Goal: Transaction & Acquisition: Purchase product/service

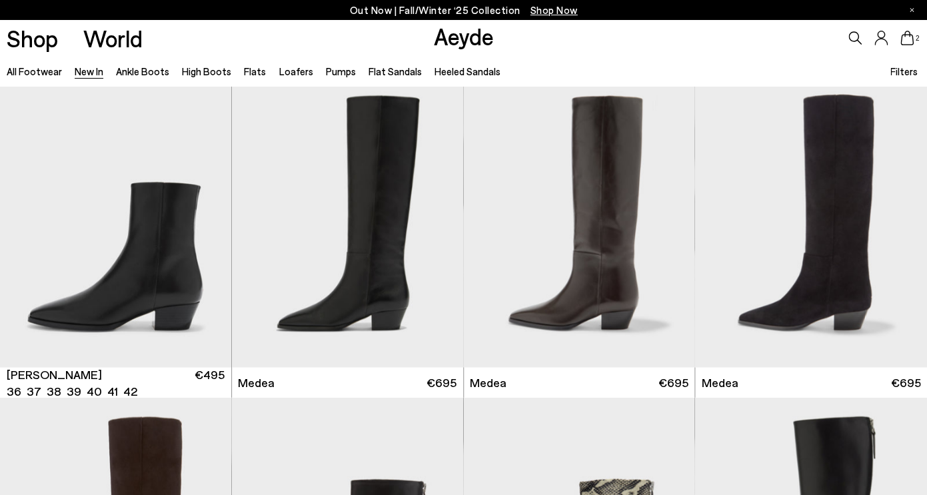
scroll to position [673, 0]
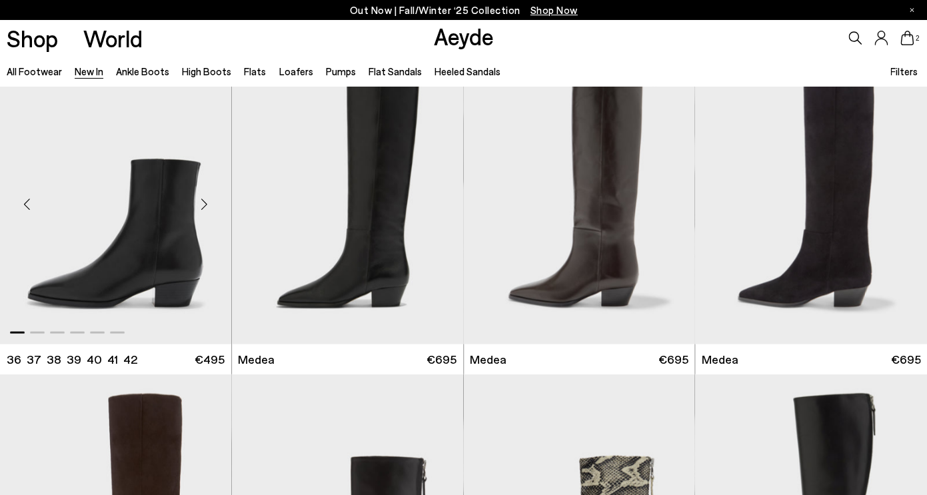
click at [155, 248] on img "1 / 6" at bounding box center [115, 198] width 231 height 290
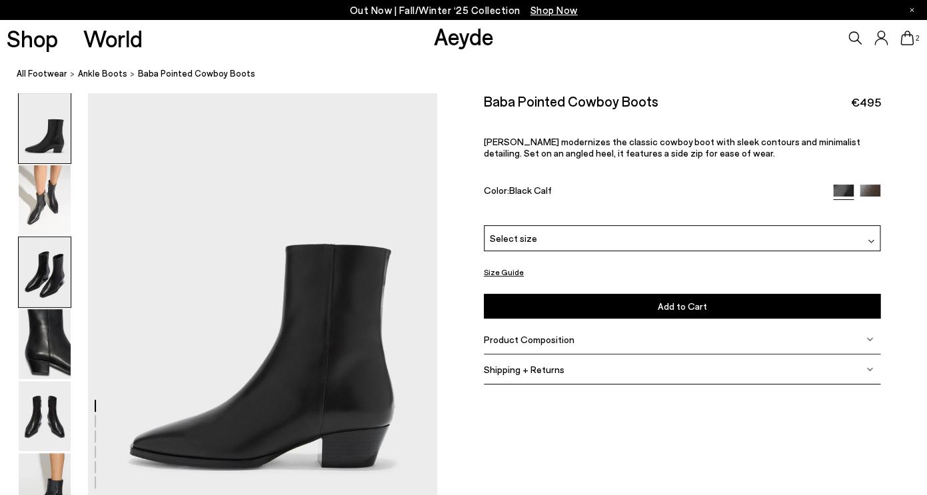
click at [55, 271] on img at bounding box center [45, 272] width 52 height 70
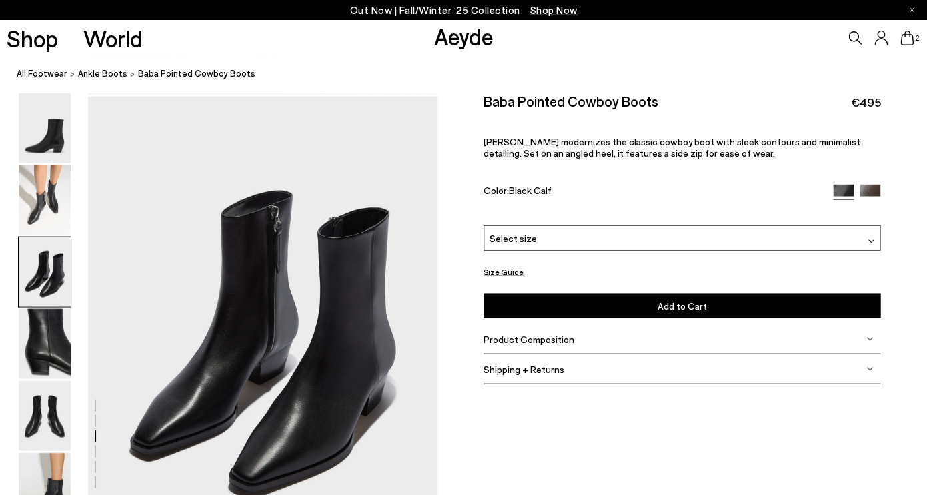
scroll to position [936, 0]
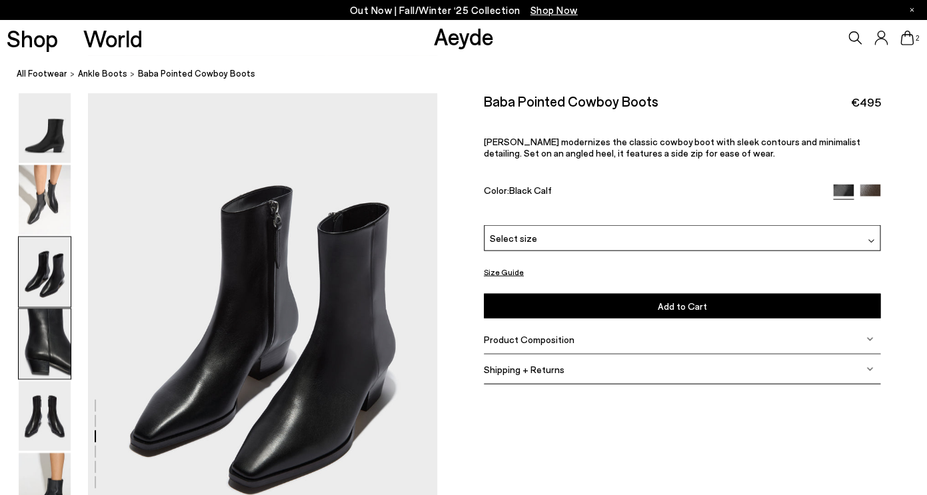
click at [51, 329] on img at bounding box center [45, 344] width 52 height 70
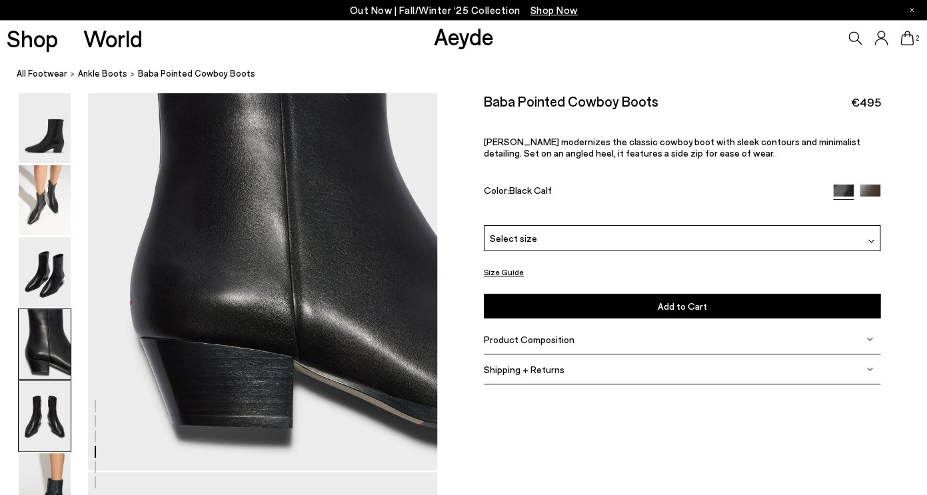
click at [39, 395] on img at bounding box center [45, 416] width 52 height 70
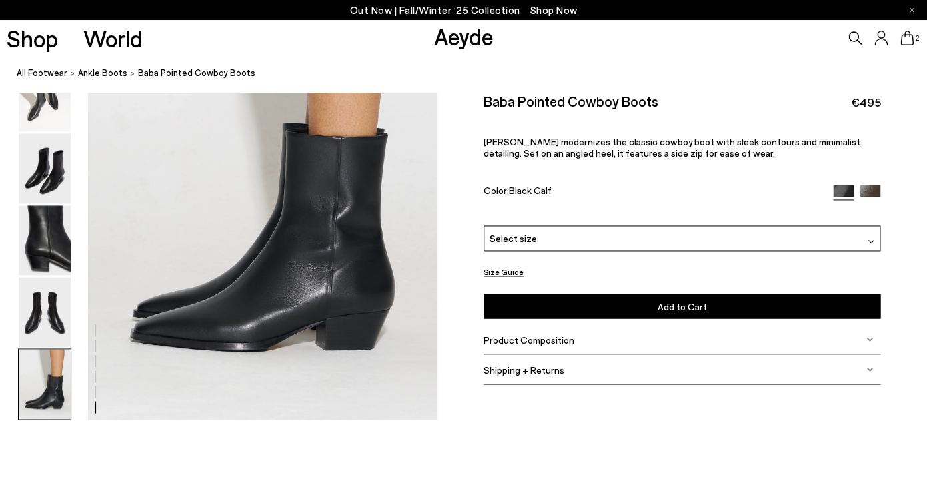
scroll to position [2479, 0]
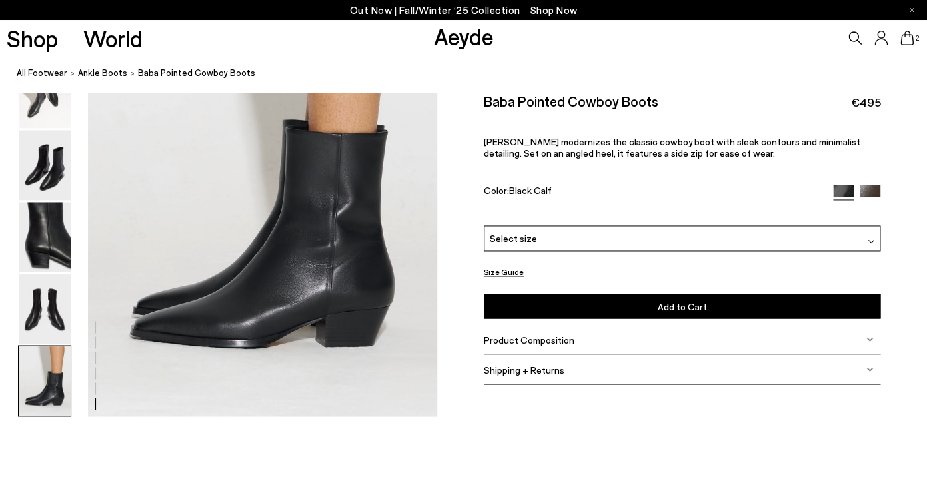
click at [516, 239] on span "Select size" at bounding box center [513, 238] width 47 height 14
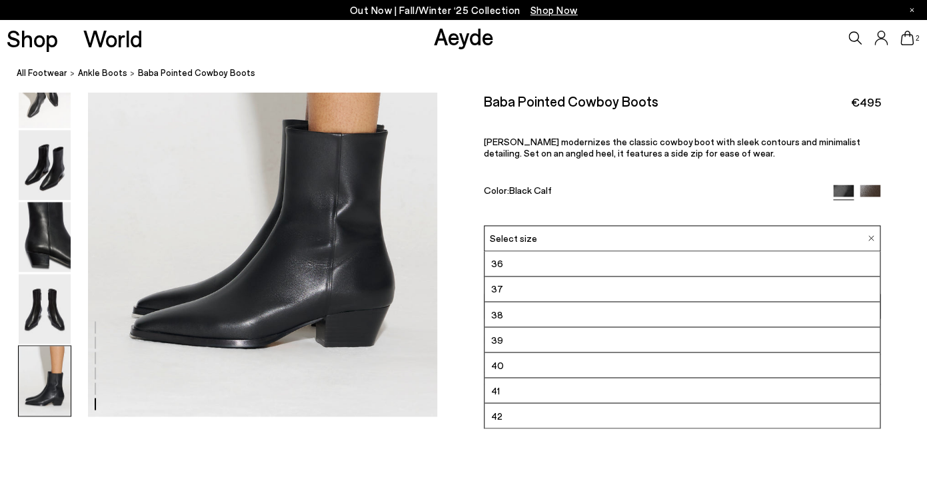
click at [502, 342] on li "39" at bounding box center [682, 339] width 396 height 25
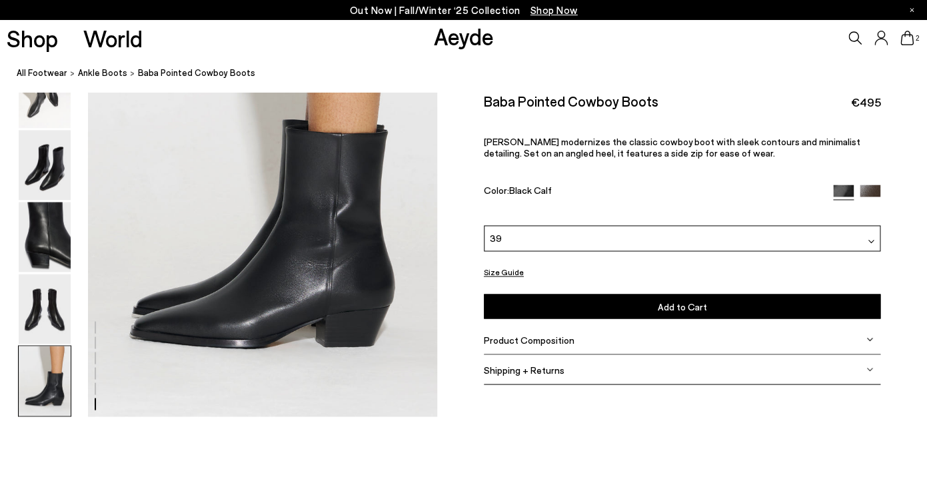
click at [510, 308] on button "Add to Cart Select a Size First" at bounding box center [682, 306] width 397 height 25
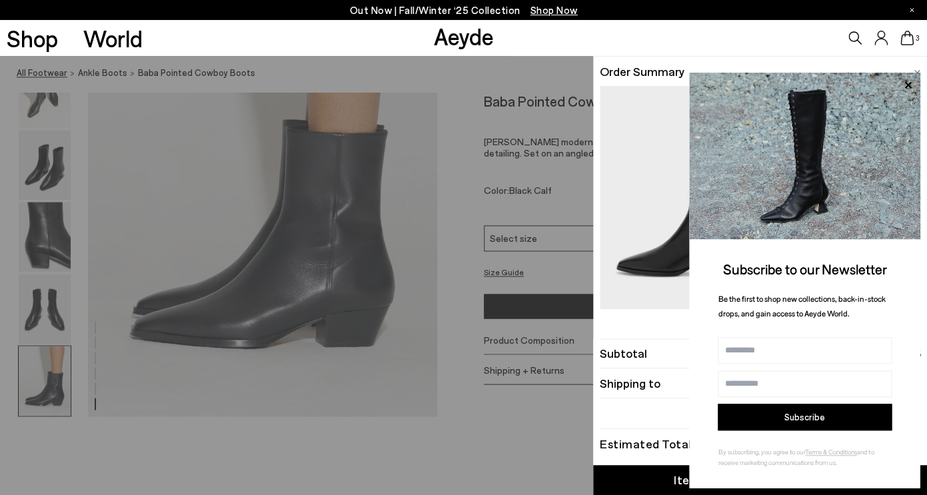
scroll to position [2479, 0]
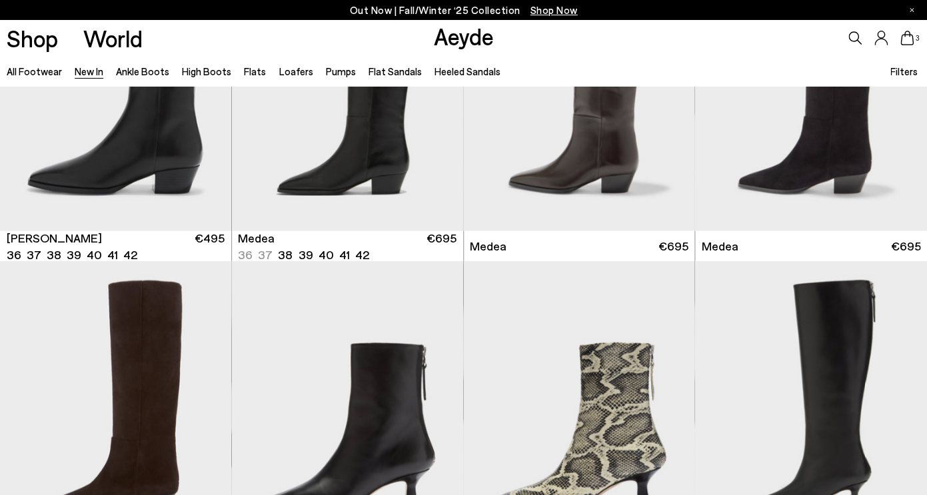
scroll to position [719, 0]
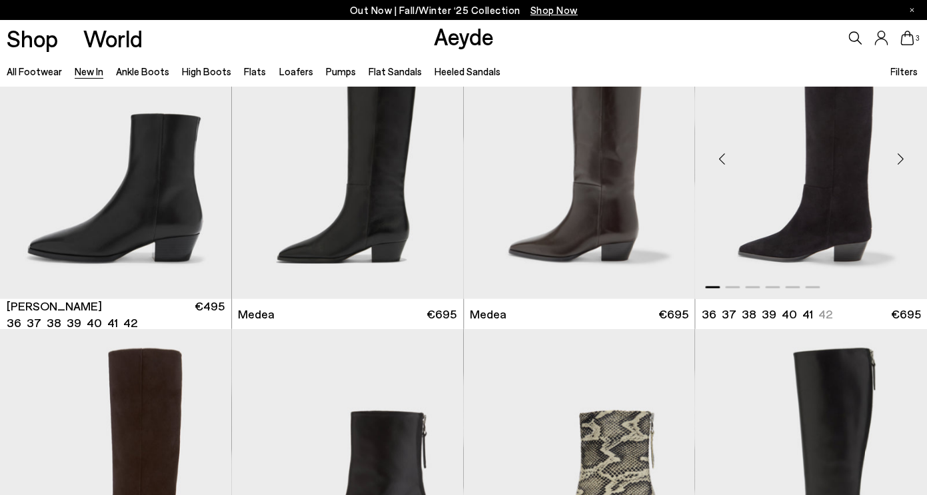
click at [792, 159] on img "1 / 6" at bounding box center [811, 153] width 232 height 290
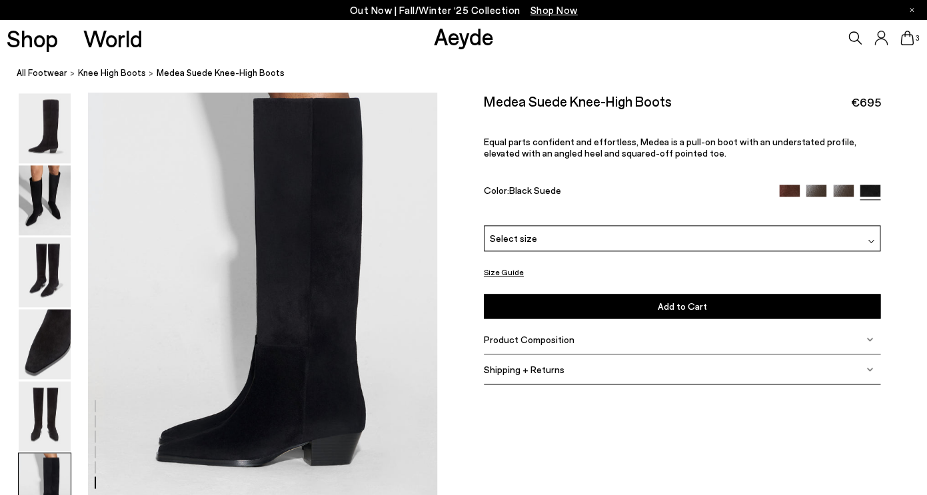
scroll to position [2296, 0]
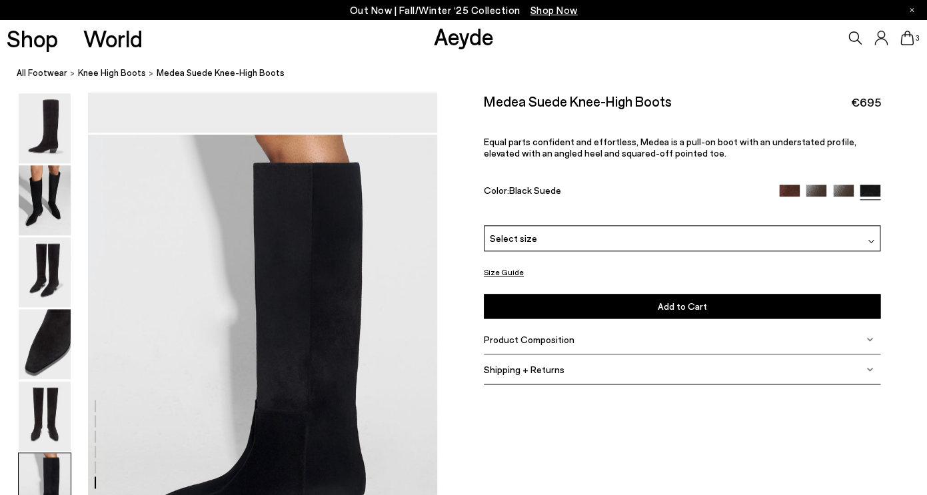
click at [506, 238] on span "Select size" at bounding box center [513, 238] width 47 height 14
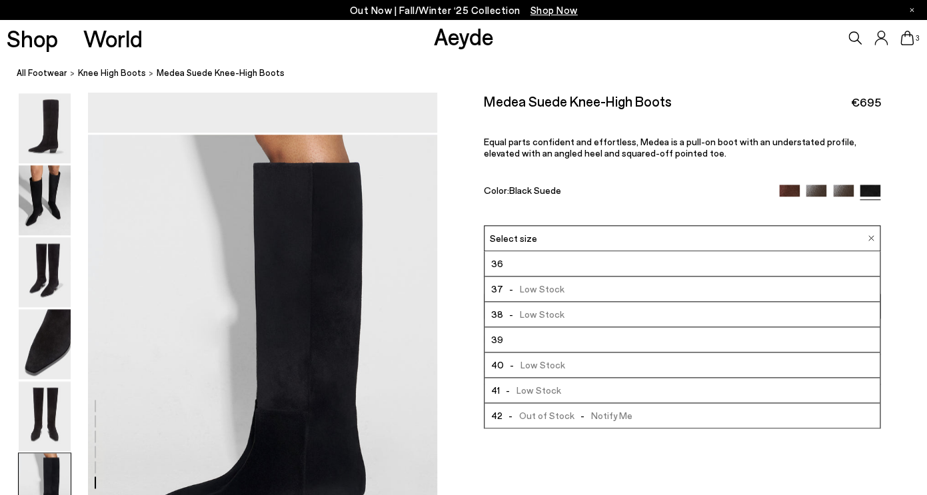
click at [500, 335] on span "39" at bounding box center [496, 339] width 12 height 17
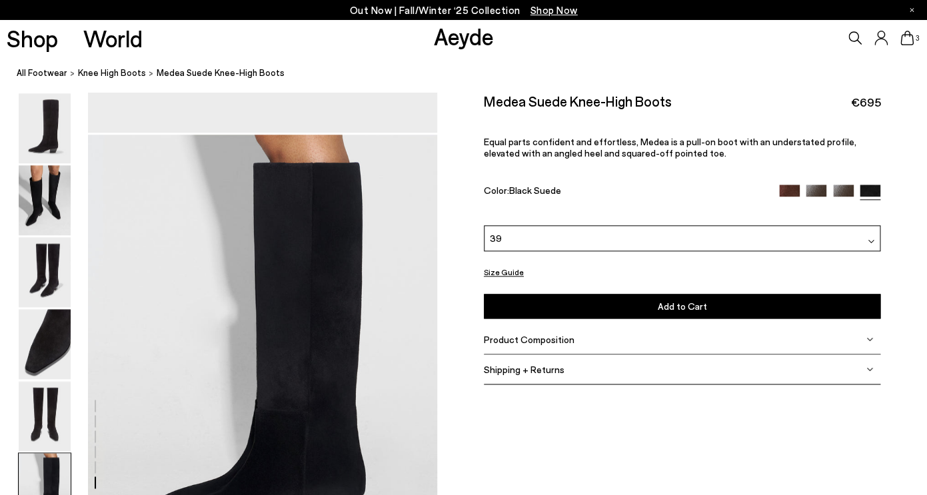
click at [512, 309] on button "Add to Cart Select a Size First" at bounding box center [682, 306] width 397 height 25
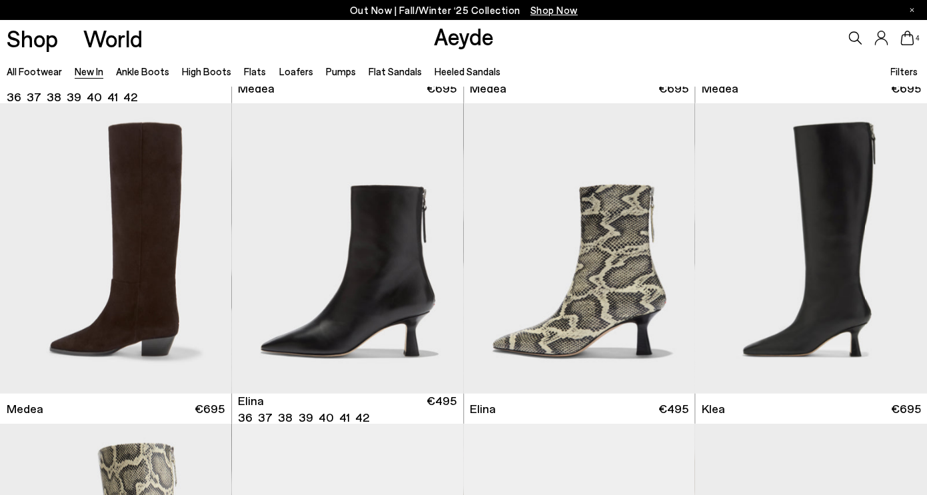
scroll to position [949, 0]
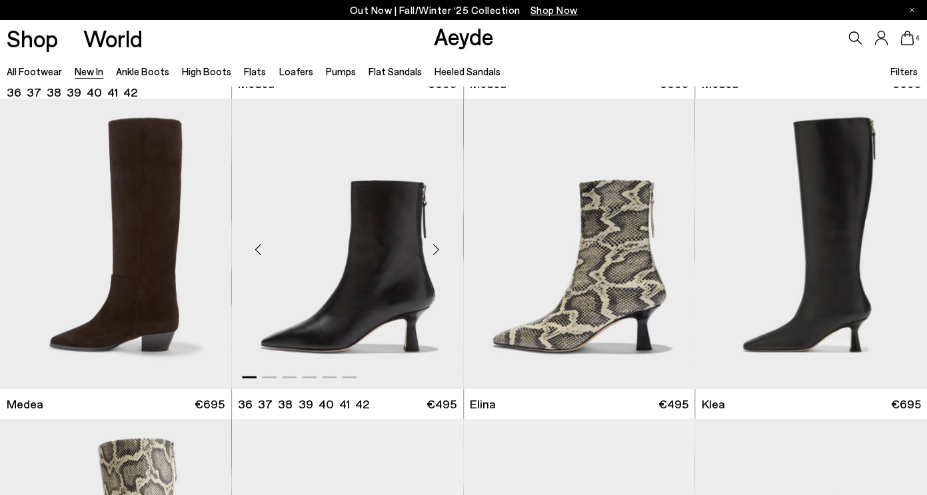
click at [435, 252] on div "Next slide" at bounding box center [436, 249] width 40 height 40
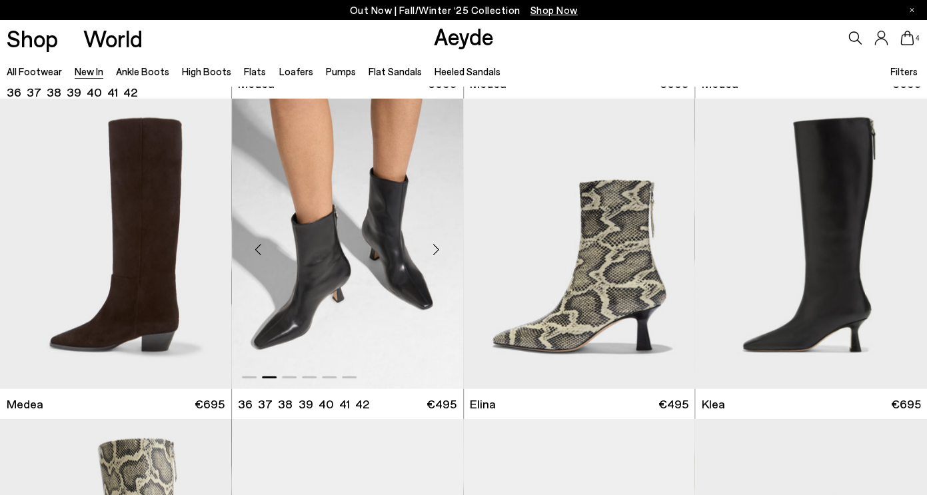
click at [435, 252] on div "Next slide" at bounding box center [436, 249] width 40 height 40
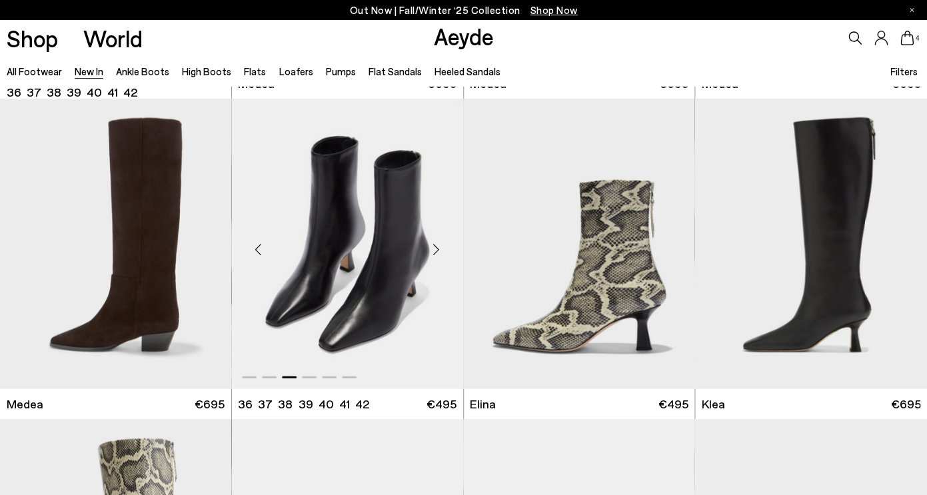
click at [435, 252] on div "Next slide" at bounding box center [436, 249] width 40 height 40
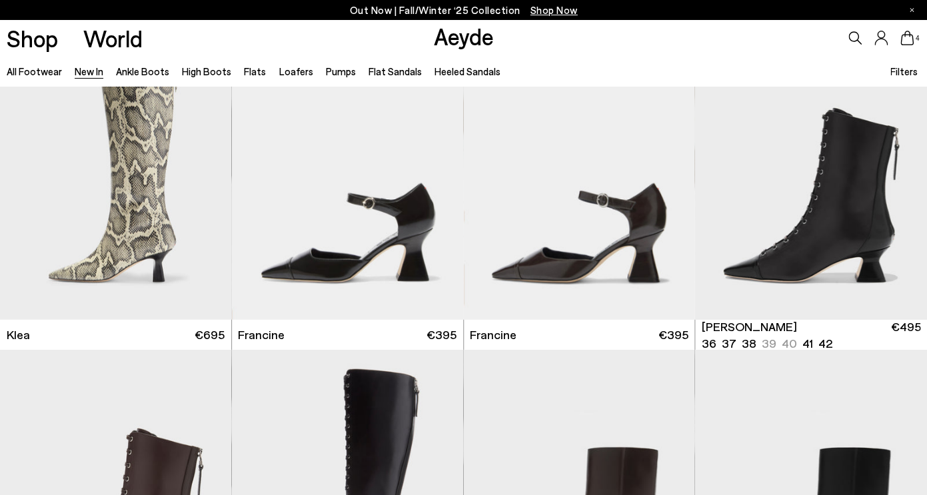
scroll to position [1376, 0]
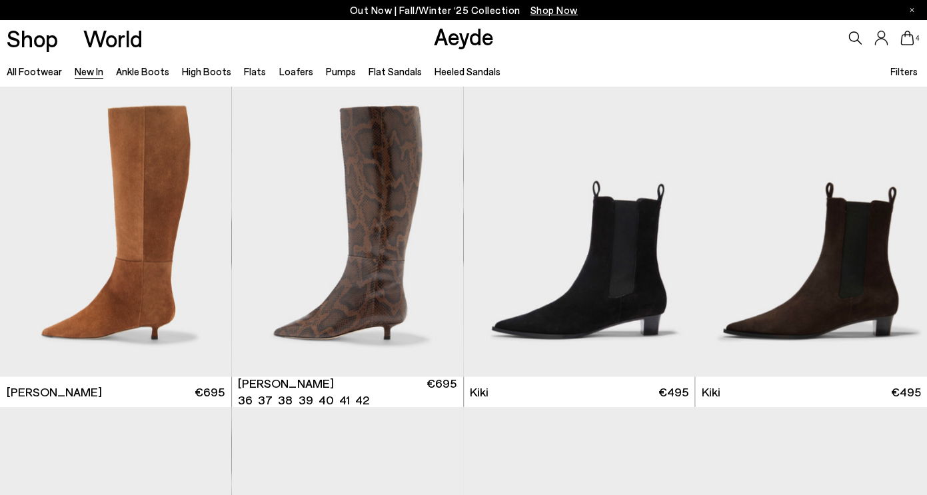
scroll to position [4500, 0]
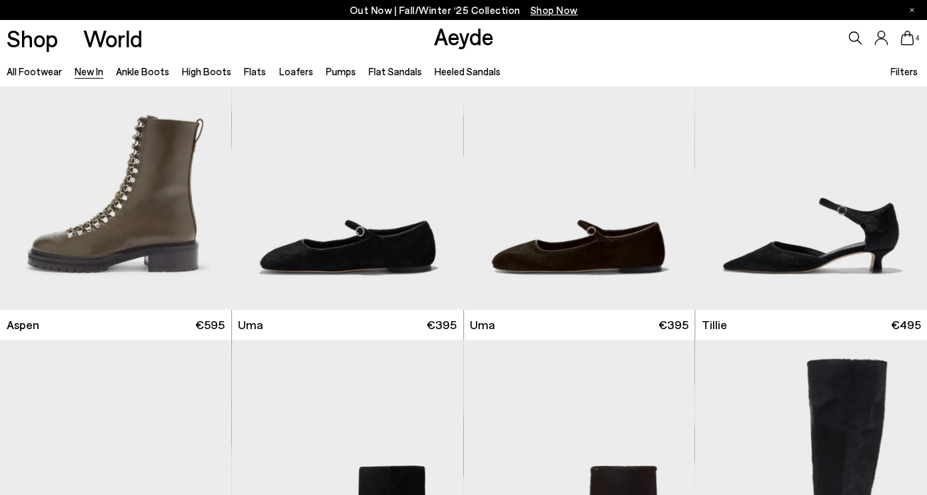
scroll to position [7121, 0]
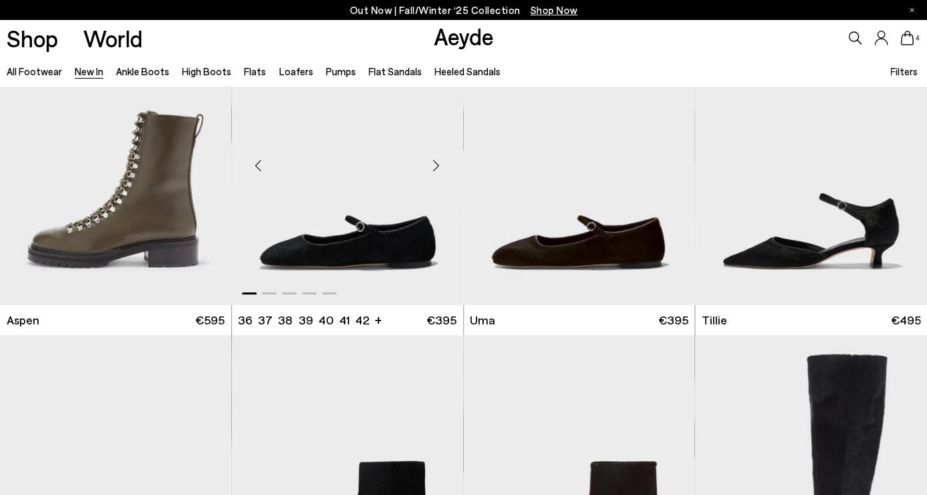
click at [435, 167] on div "Next slide" at bounding box center [436, 165] width 40 height 40
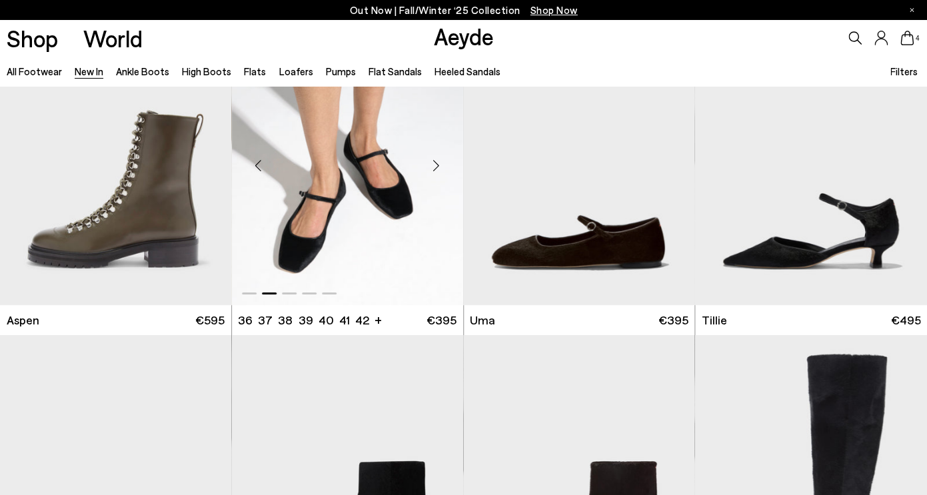
click at [435, 167] on div "Next slide" at bounding box center [436, 165] width 40 height 40
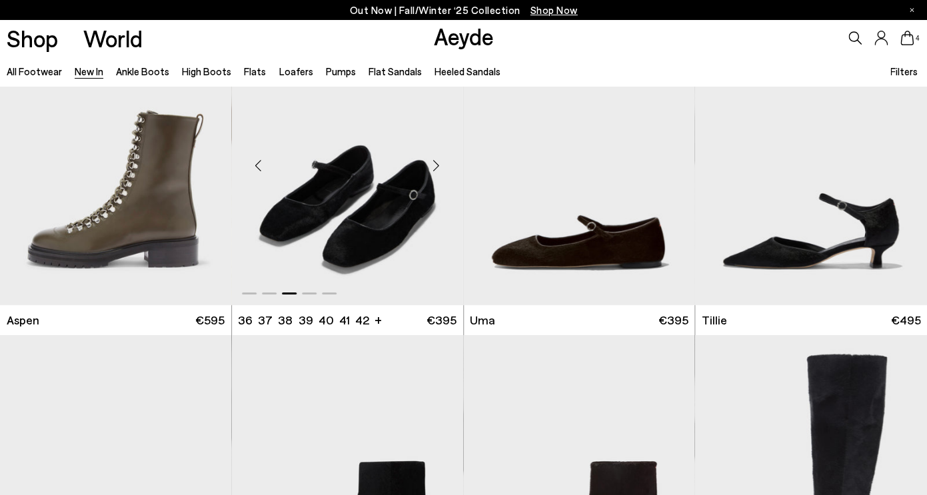
click at [435, 167] on div "Next slide" at bounding box center [436, 165] width 40 height 40
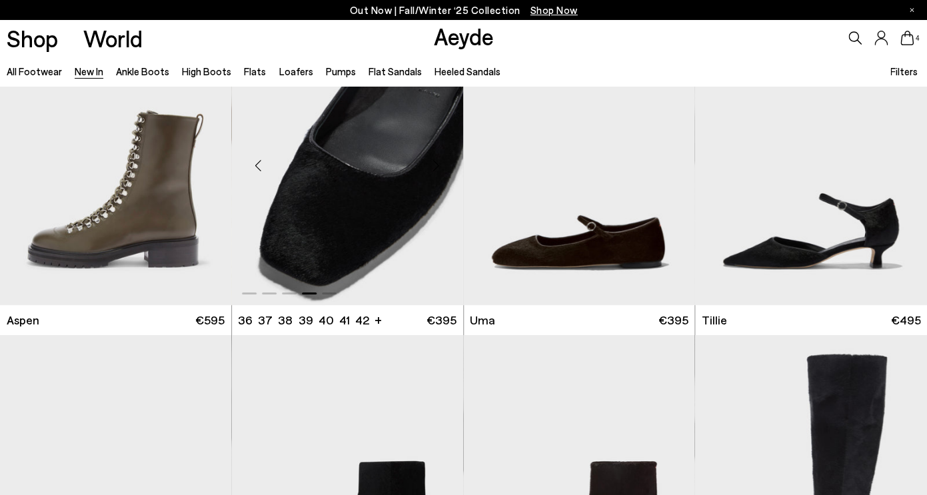
click at [435, 167] on div "Next slide" at bounding box center [436, 165] width 40 height 40
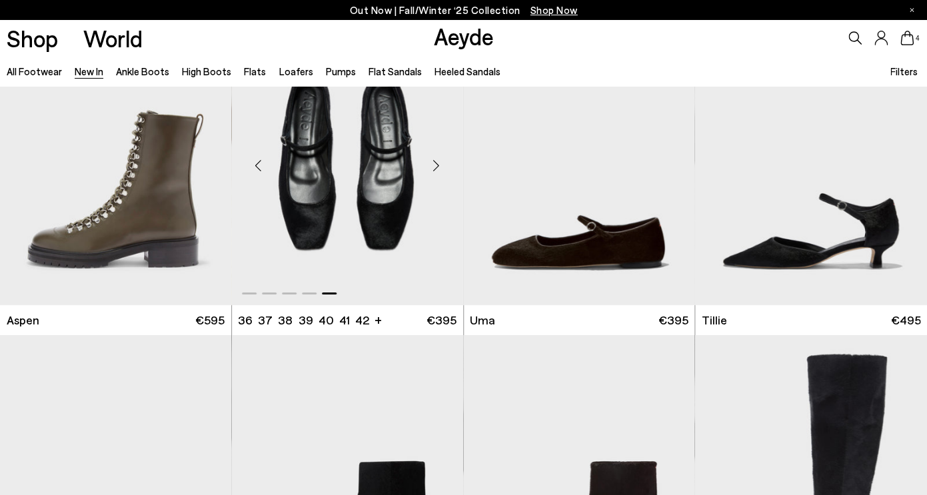
click at [435, 167] on div "Next slide" at bounding box center [436, 165] width 40 height 40
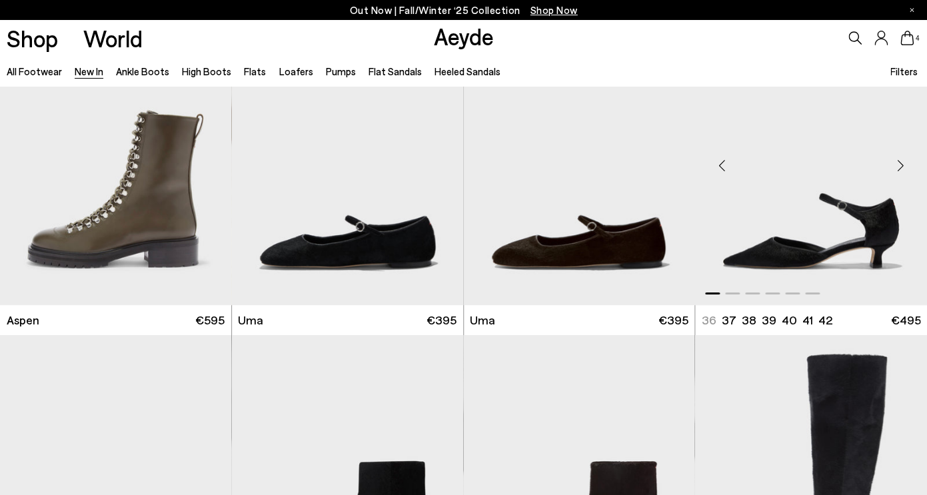
click at [750, 213] on img "1 / 6" at bounding box center [811, 160] width 232 height 290
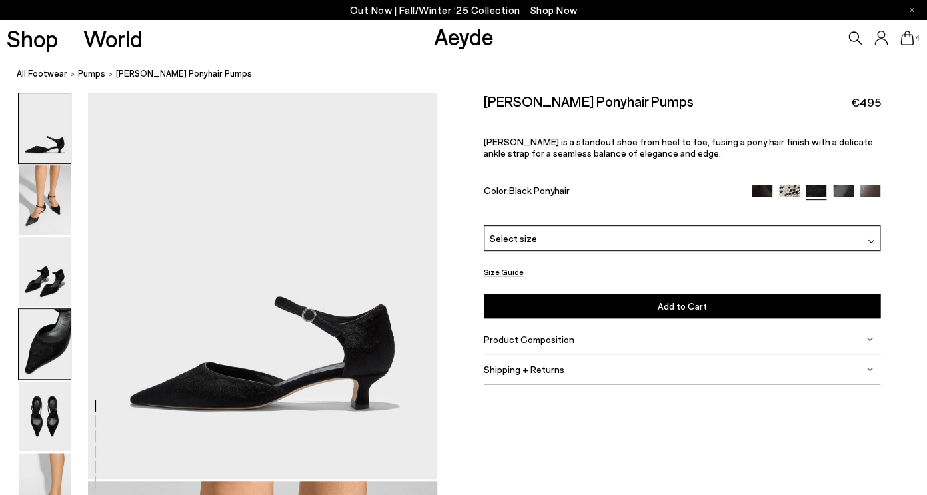
click at [51, 337] on img at bounding box center [45, 344] width 52 height 70
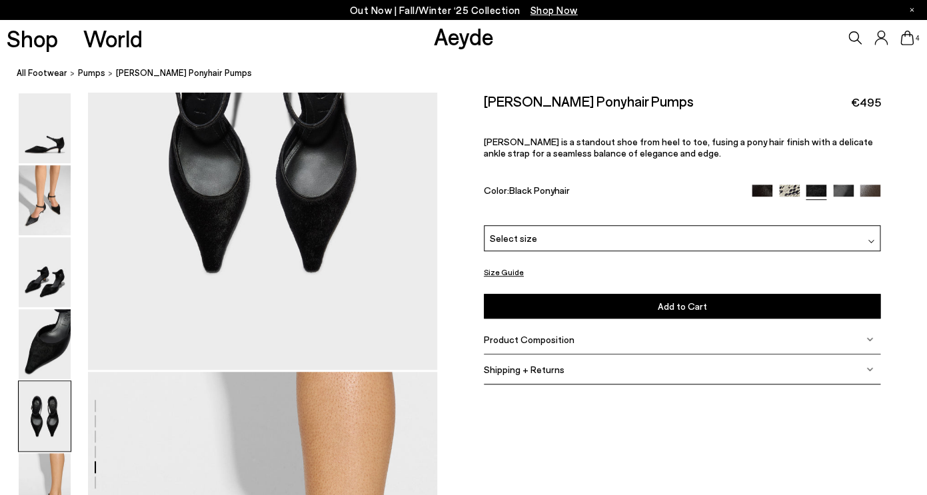
scroll to position [2095, 0]
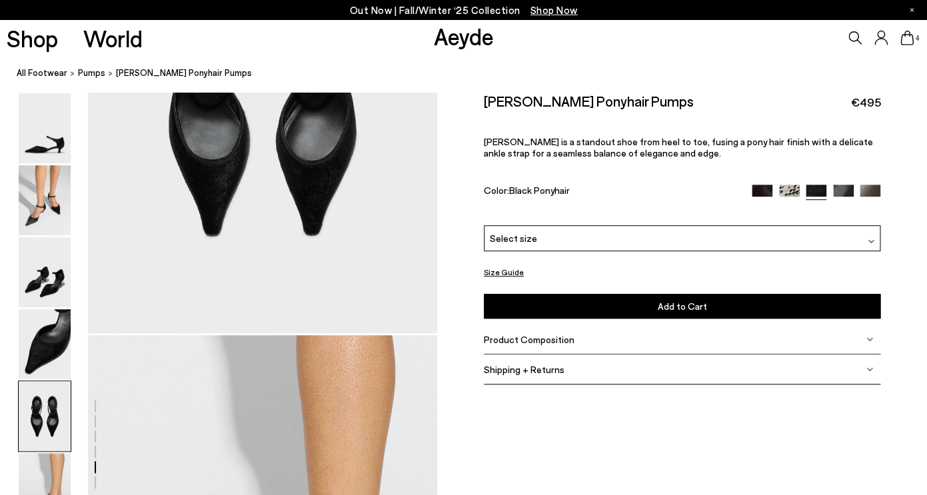
click at [583, 240] on div "Select size" at bounding box center [682, 238] width 397 height 26
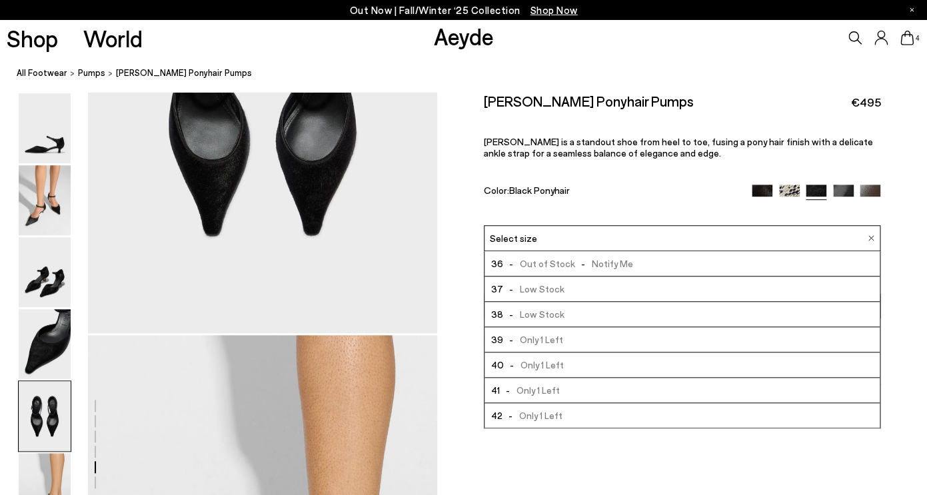
click at [528, 339] on span "- Only 1 Left" at bounding box center [532, 339] width 60 height 17
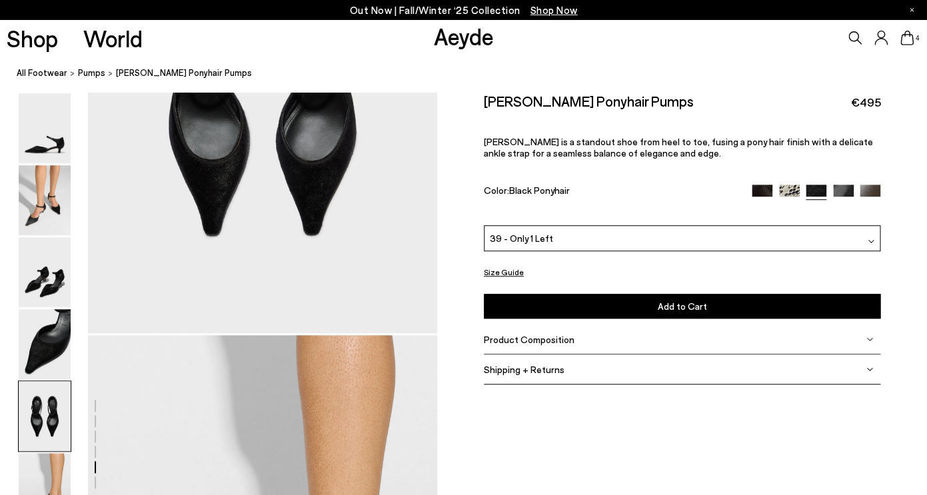
click at [539, 303] on button "Add to Cart Select a Size First" at bounding box center [682, 306] width 397 height 25
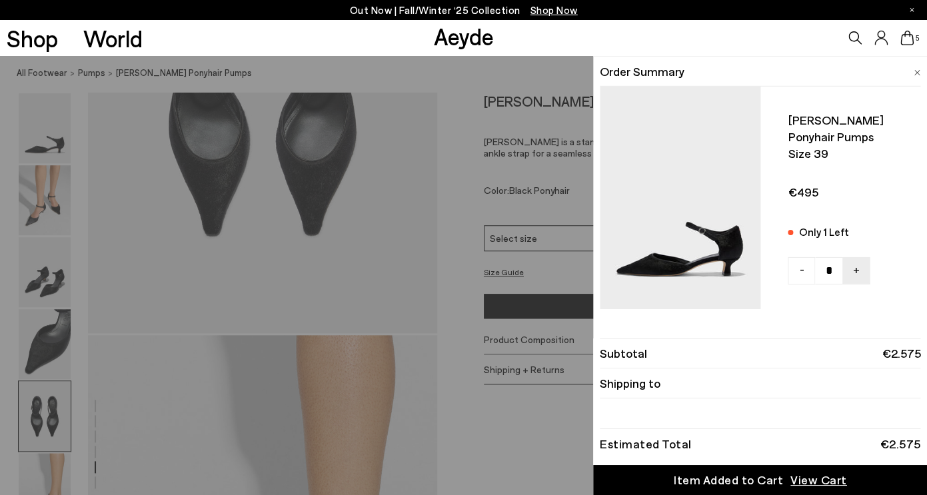
click at [513, 205] on div "Quick Add Color Size View Details Order Summary Tillie ponyhair pumps Size 39 O…" at bounding box center [463, 275] width 927 height 439
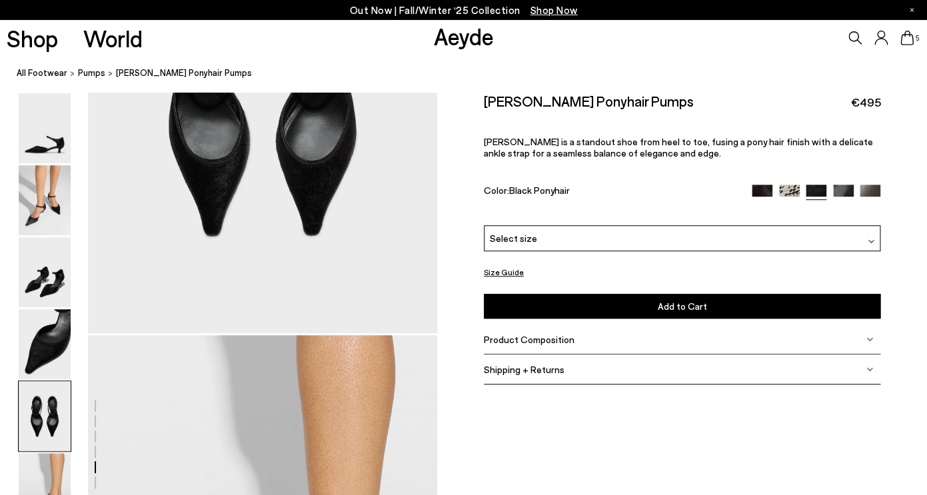
click at [836, 191] on img at bounding box center [843, 195] width 21 height 21
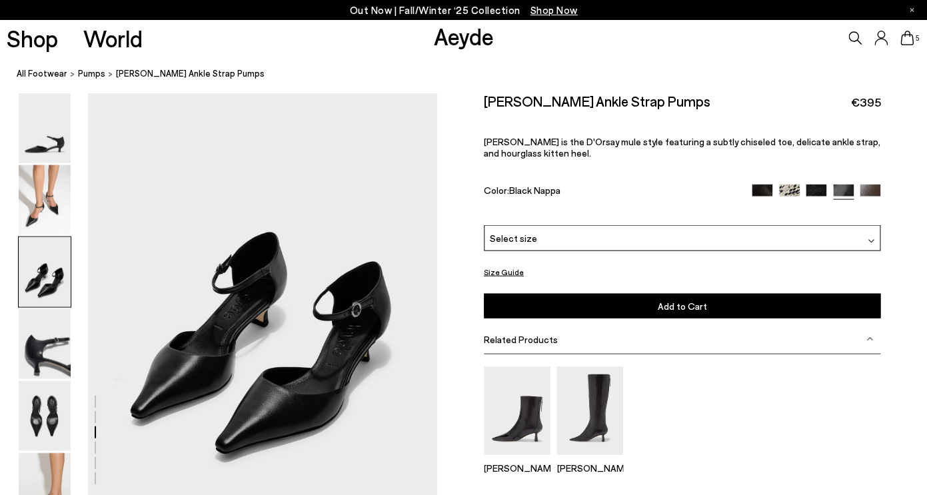
scroll to position [917, 0]
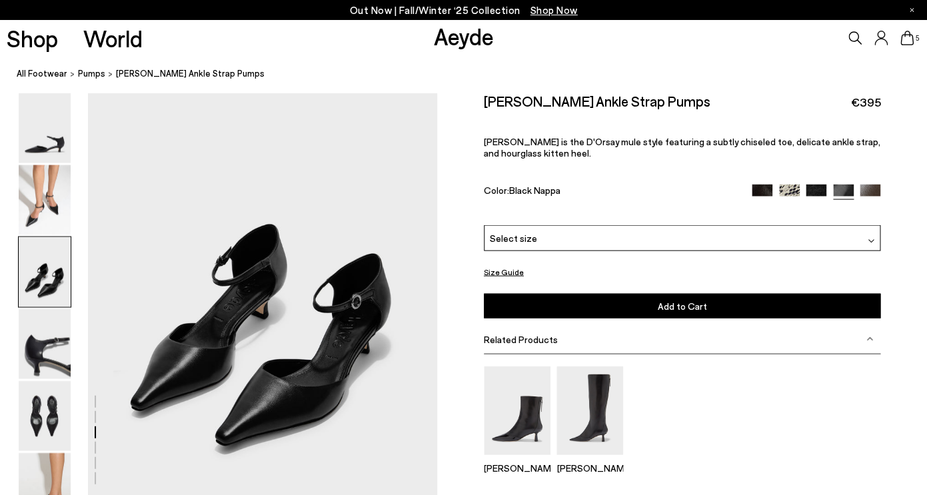
click at [532, 238] on div "Select size" at bounding box center [682, 238] width 397 height 26
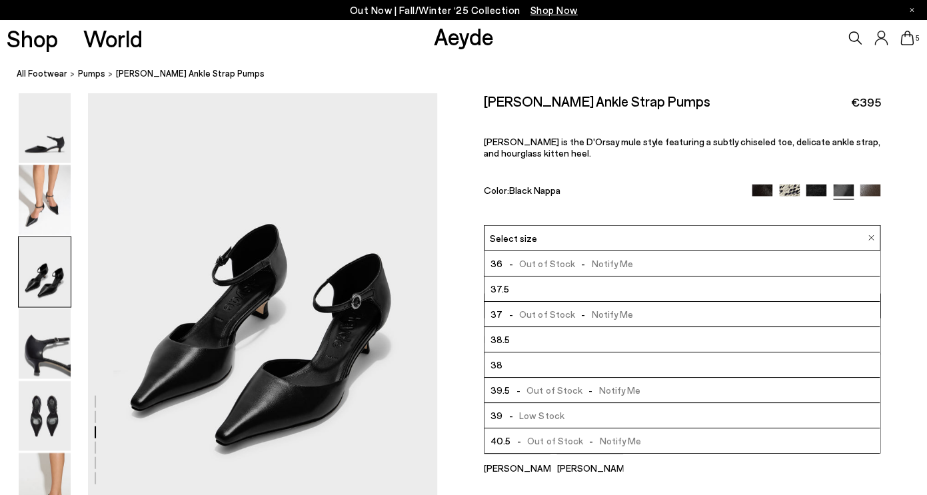
click at [518, 415] on span "-" at bounding box center [510, 415] width 17 height 11
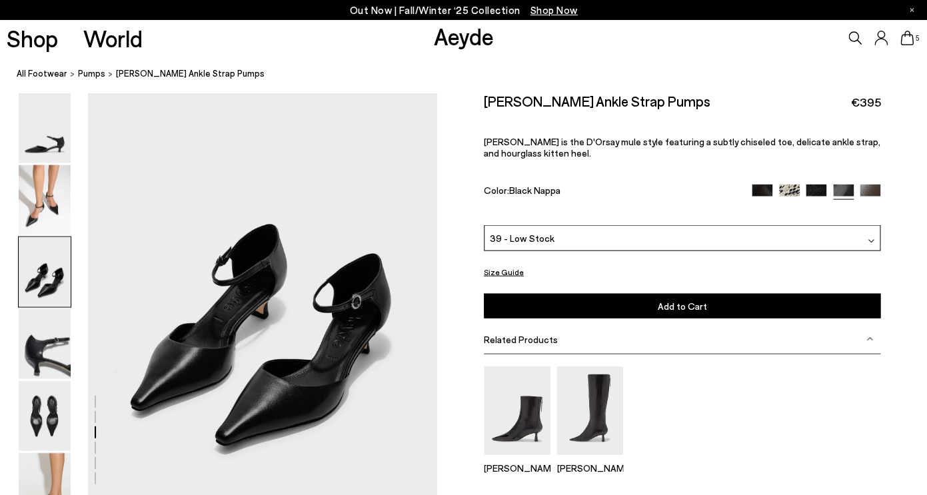
click at [540, 298] on button "Add to Cart Select a Size First" at bounding box center [682, 306] width 397 height 25
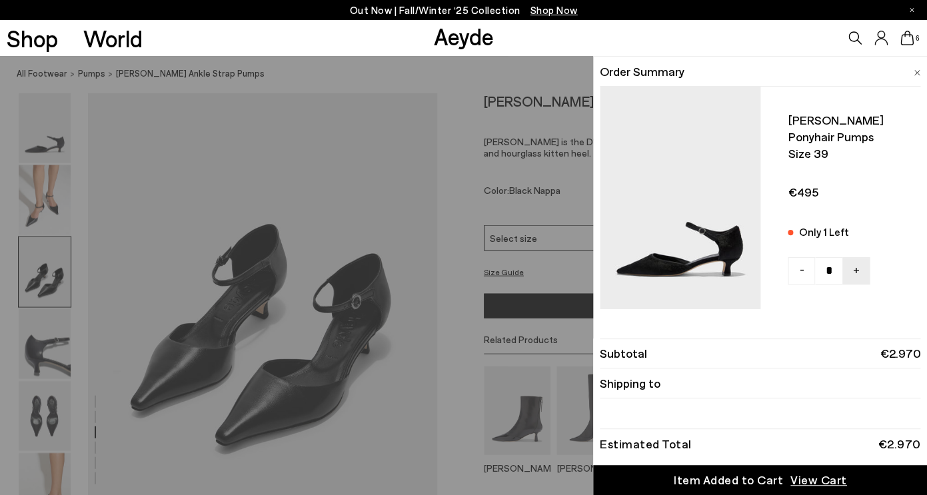
click at [905, 39] on icon at bounding box center [906, 38] width 13 height 15
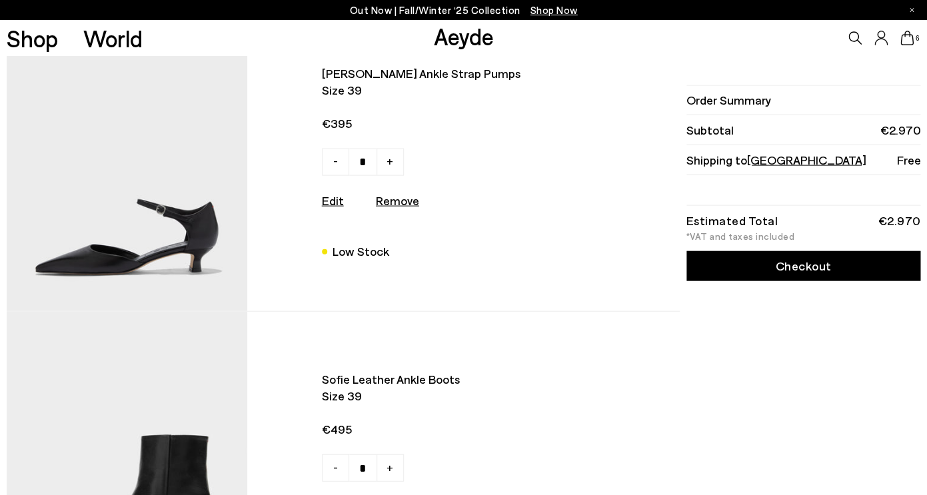
scroll to position [750, 0]
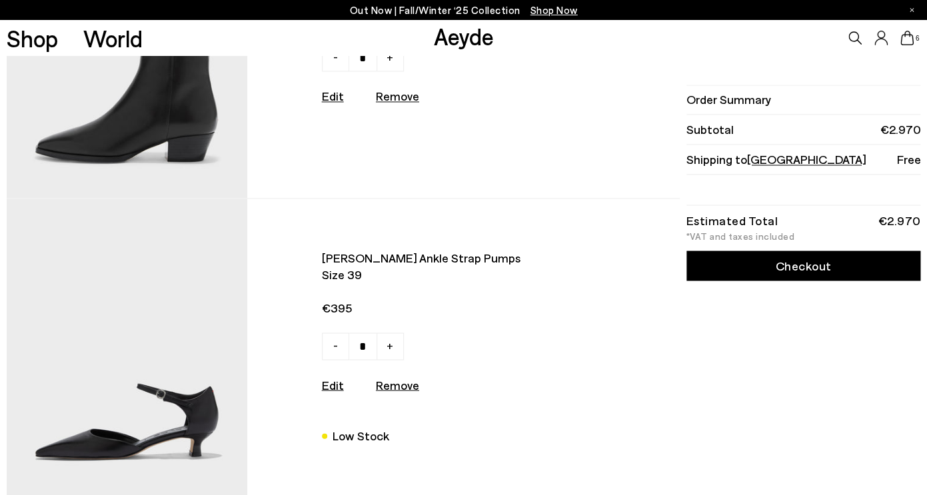
click at [332, 340] on link "-" at bounding box center [335, 345] width 27 height 27
type input "*"
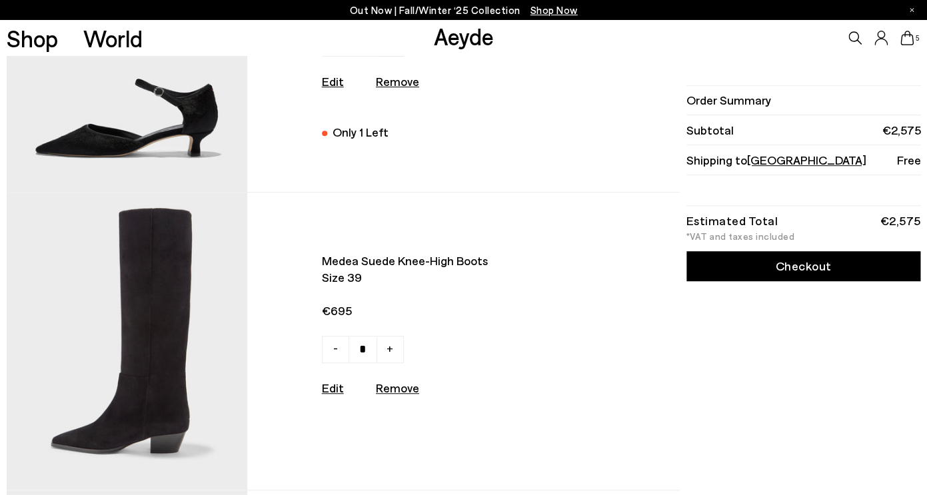
scroll to position [0, 0]
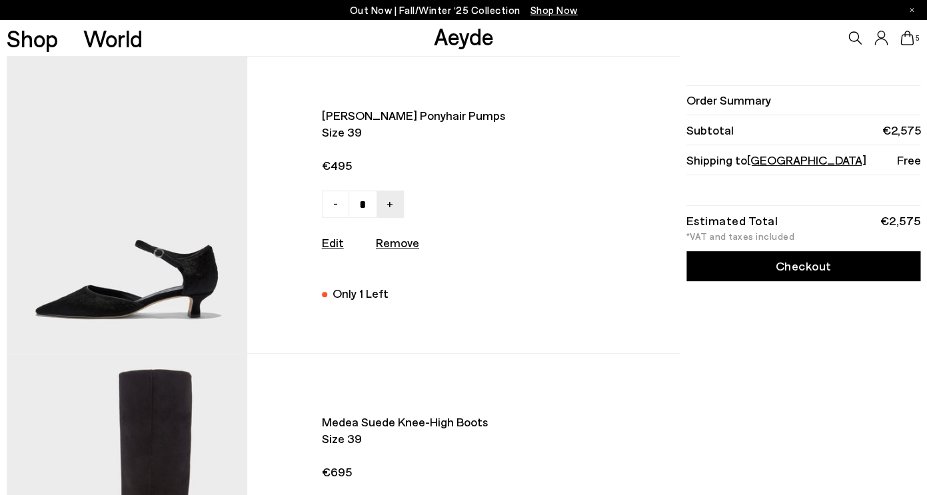
click at [388, 242] on u "Remove" at bounding box center [397, 242] width 43 height 15
type input "*"
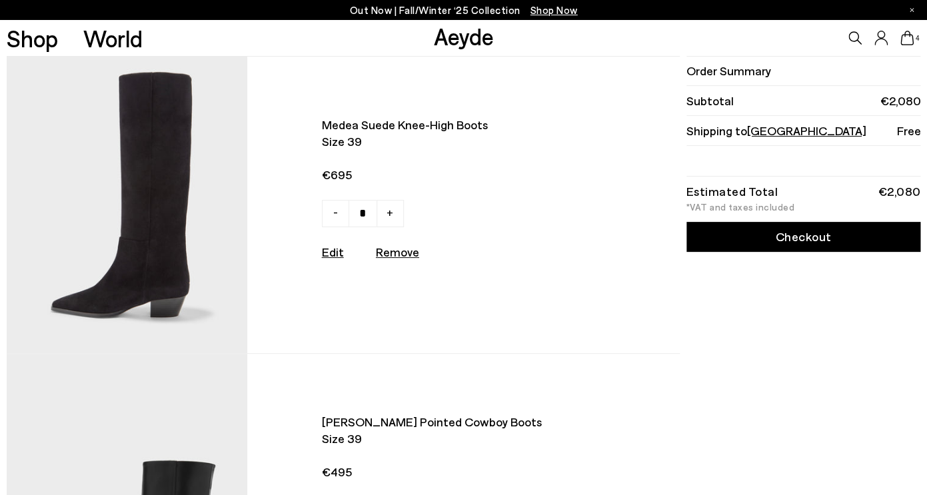
click at [385, 252] on u "Remove" at bounding box center [397, 251] width 43 height 15
type input "*"
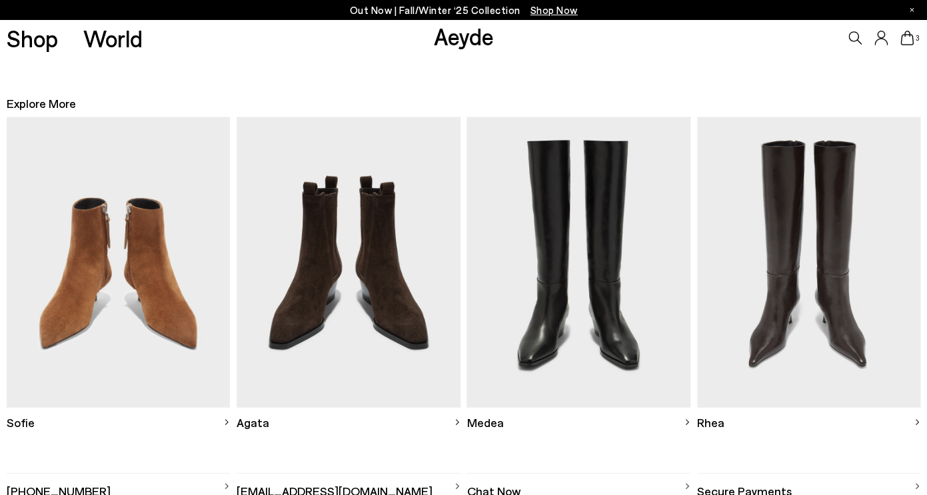
scroll to position [925, 0]
